Goal: Information Seeking & Learning: Learn about a topic

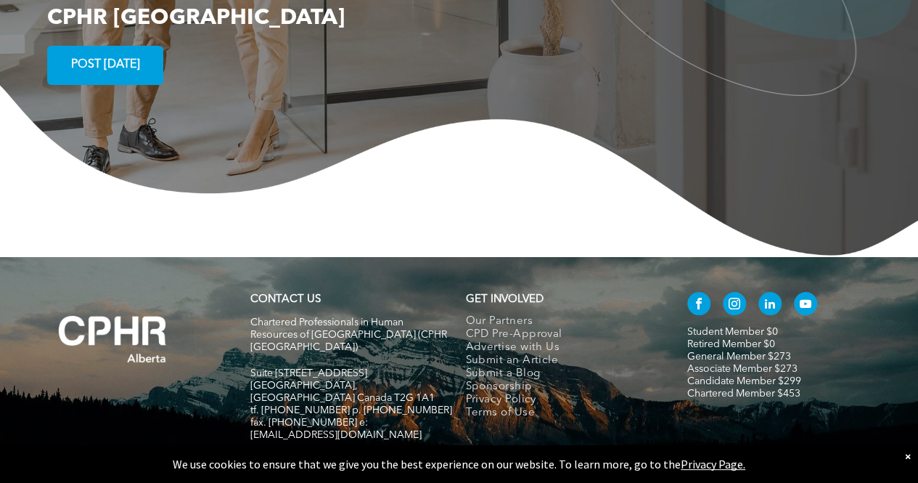
scroll to position [2658, 0]
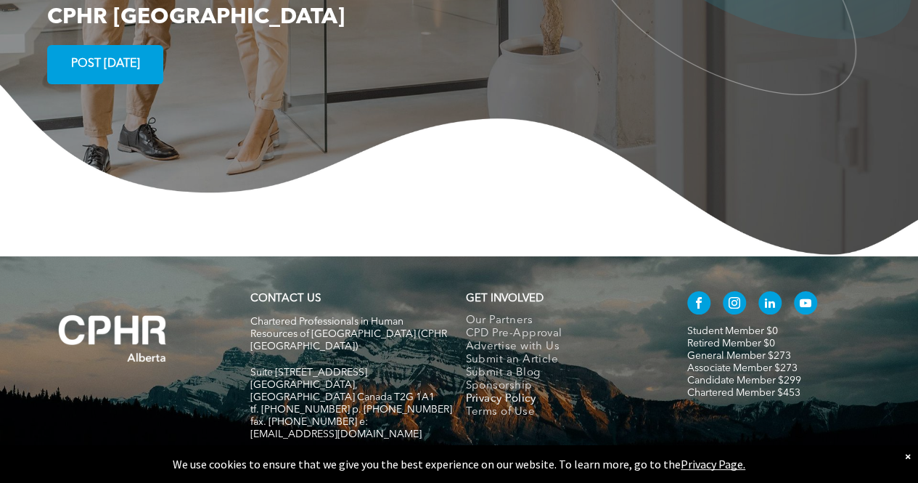
click at [502, 393] on span "Privacy Policy" at bounding box center [500, 399] width 70 height 13
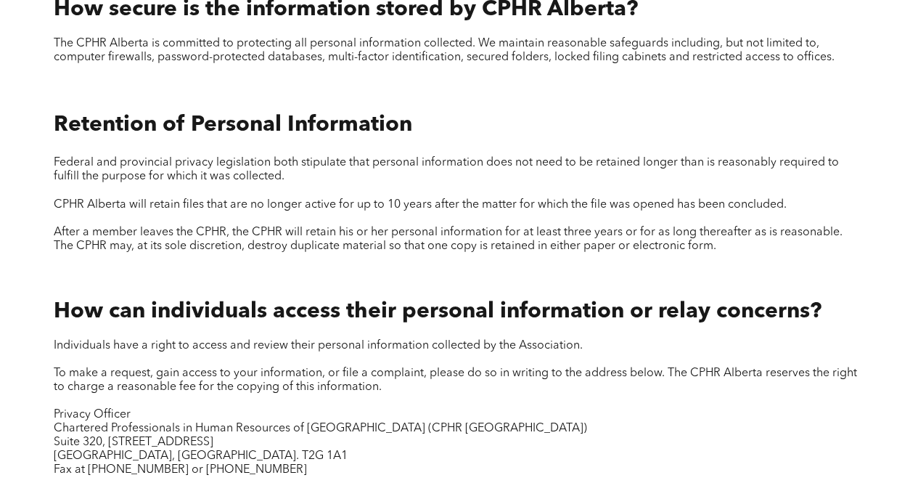
scroll to position [1379, 0]
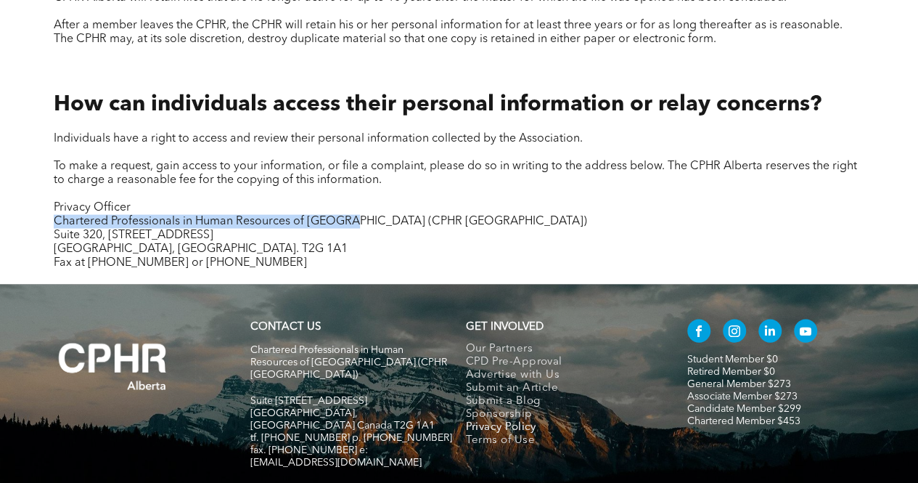
drag, startPoint x: 327, startPoint y: 229, endPoint x: 25, endPoint y: 224, distance: 302.1
click at [25, 224] on div "How can individuals access their personal information or relay concerns? Indivi…" at bounding box center [459, 172] width 871 height 223
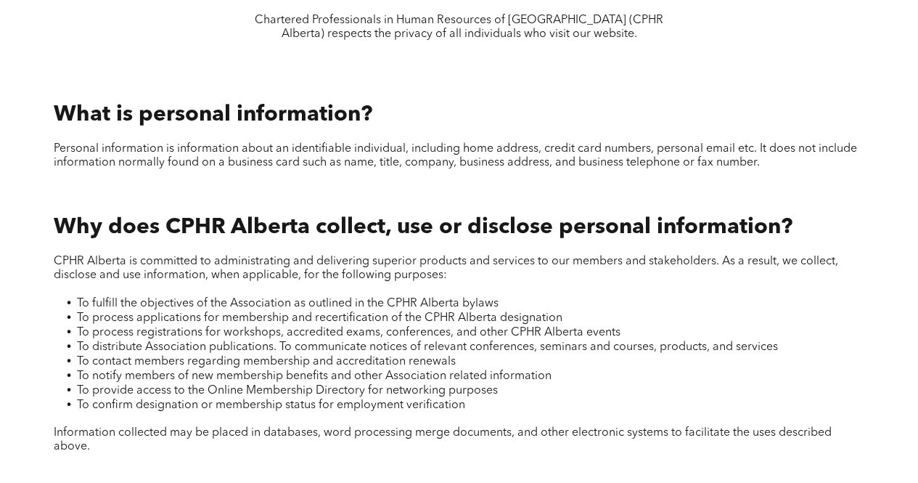
scroll to position [0, 0]
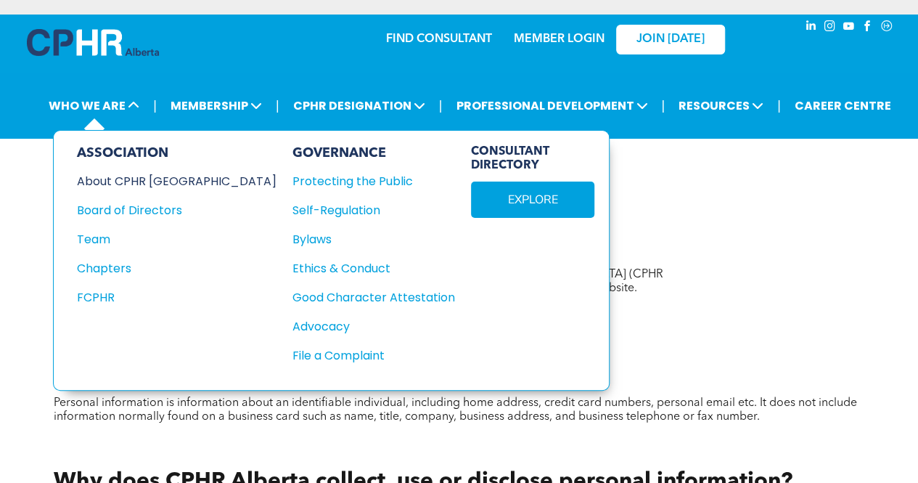
click at [117, 178] on div "About CPHR Alberta" at bounding box center [167, 181] width 180 height 18
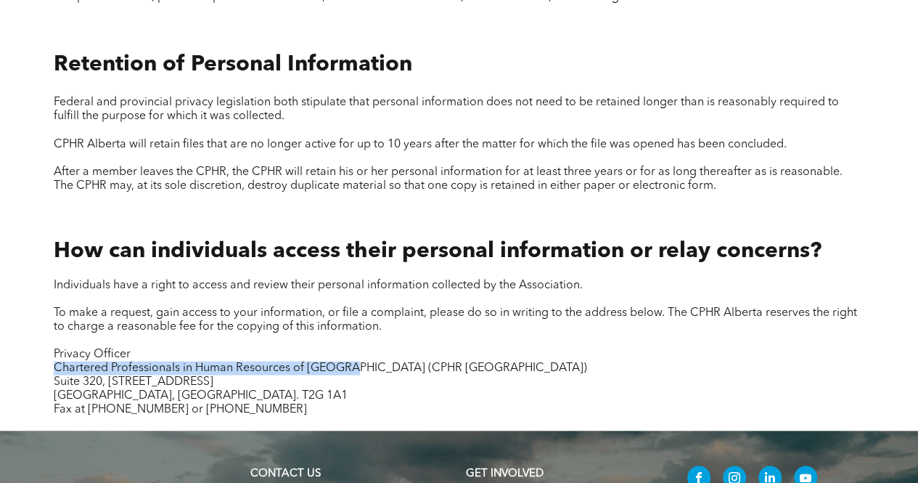
scroll to position [1234, 0]
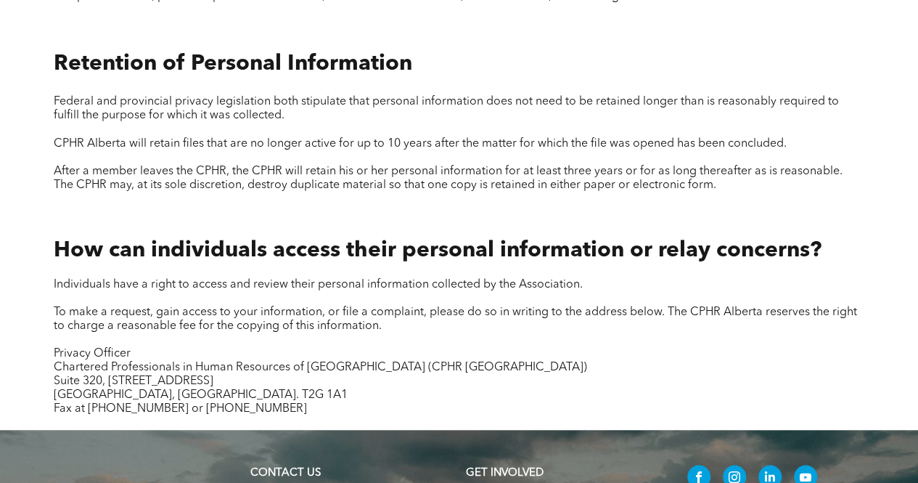
click at [318, 269] on div "How can individuals access their personal information or relay concerns? Indivi…" at bounding box center [459, 326] width 834 height 202
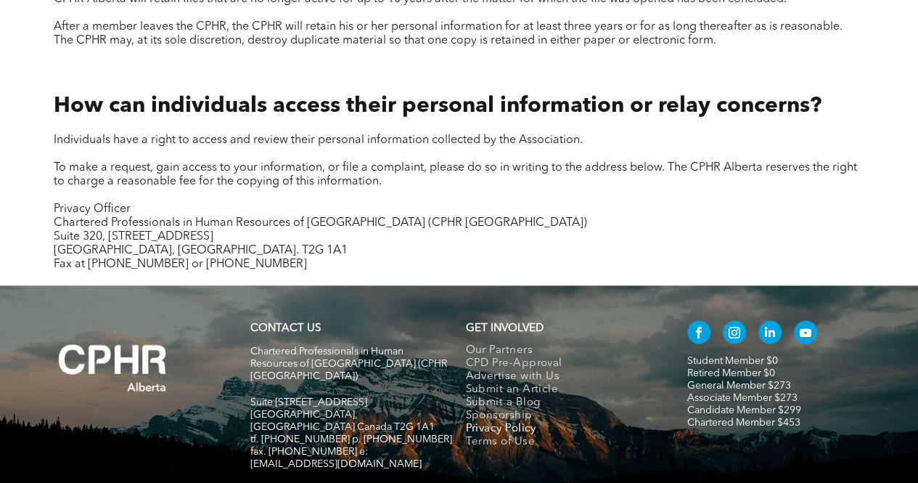
scroll to position [1379, 0]
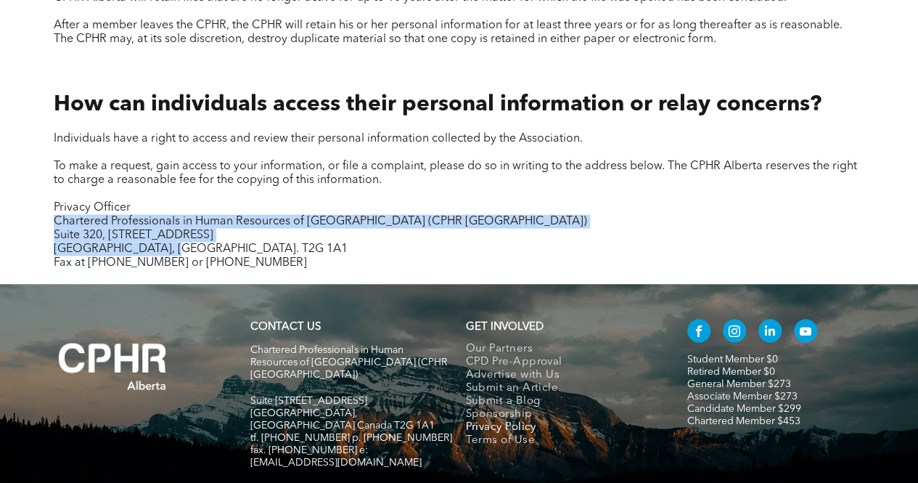
drag, startPoint x: 54, startPoint y: 222, endPoint x: 193, endPoint y: 249, distance: 142.0
click at [193, 249] on div "Individuals have a right to access and review their personal information collec…" at bounding box center [459, 201] width 811 height 138
copy div "Chartered Professionals in Human Resources of Alberta (CPHR Alberta) Suite 320,…"
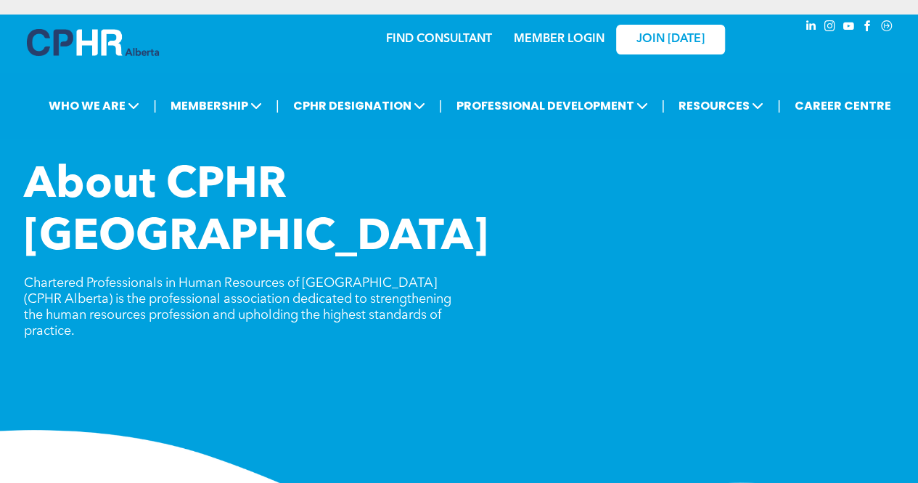
click at [70, 36] on img at bounding box center [93, 42] width 132 height 27
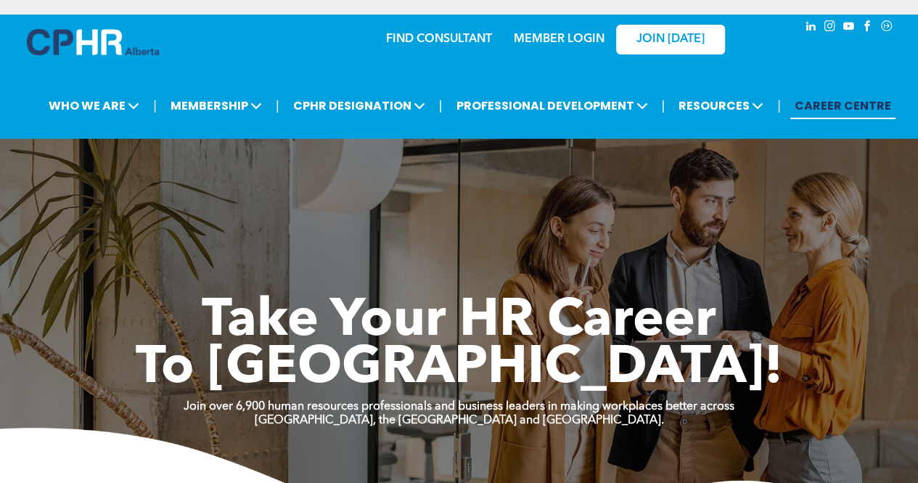
click at [119, 43] on img at bounding box center [93, 42] width 132 height 26
